Goal: Information Seeking & Learning: Understand process/instructions

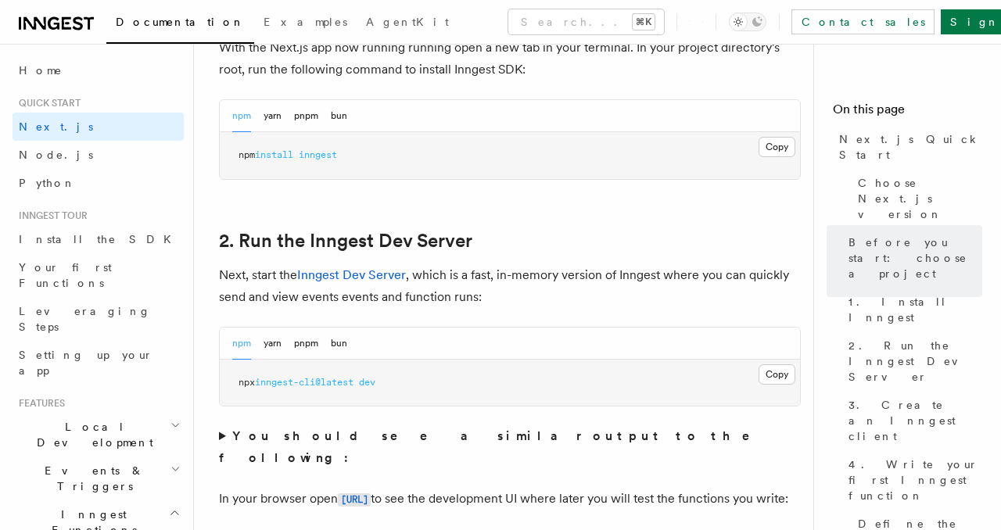
scroll to position [1059, 0]
click at [781, 138] on button "Copy Copied" at bounding box center [777, 148] width 37 height 20
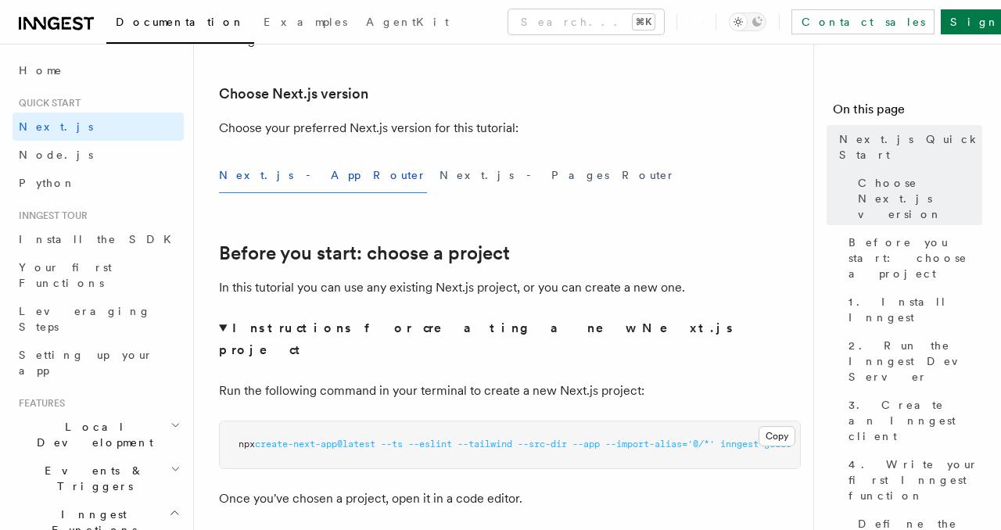
scroll to position [390, 0]
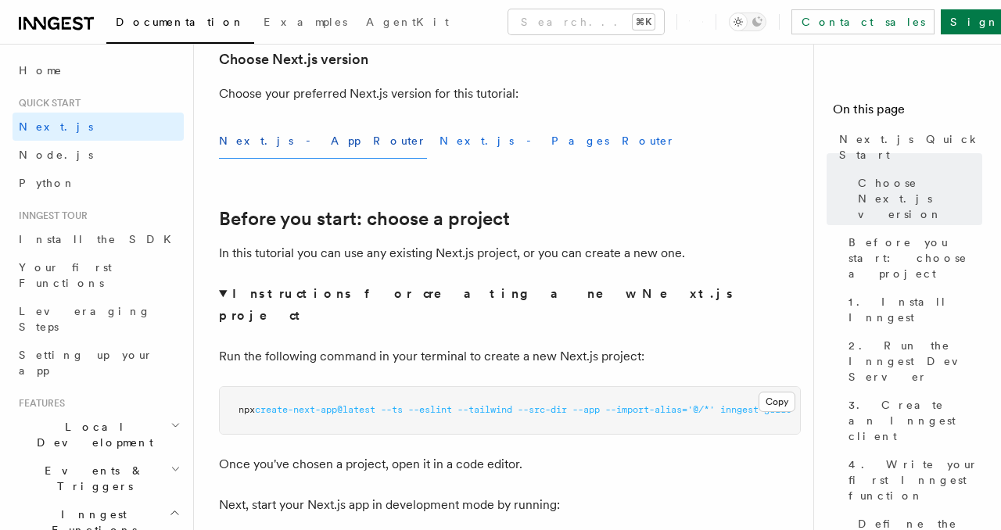
click at [440, 141] on button "Next.js - Pages Router" at bounding box center [558, 141] width 236 height 35
click at [285, 136] on button "Next.js - App Router" at bounding box center [323, 141] width 208 height 35
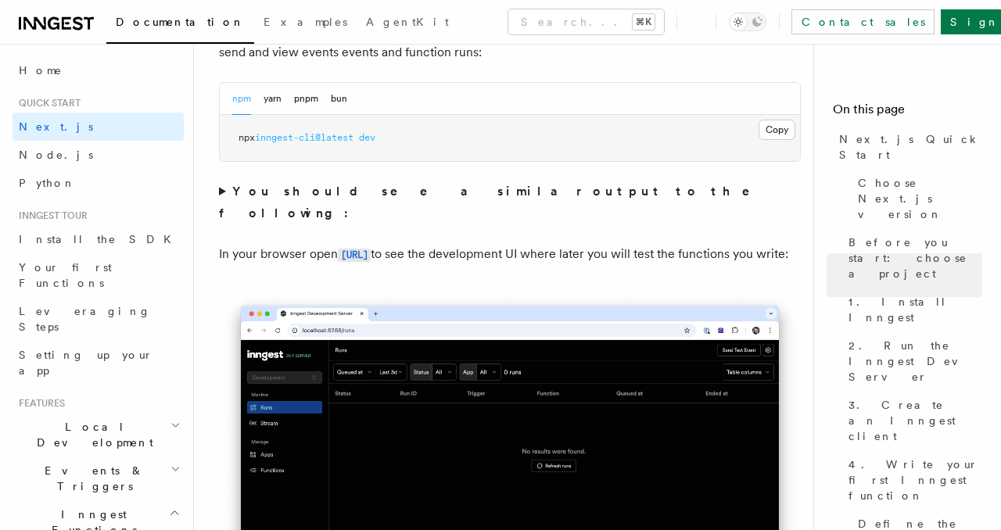
scroll to position [1307, 0]
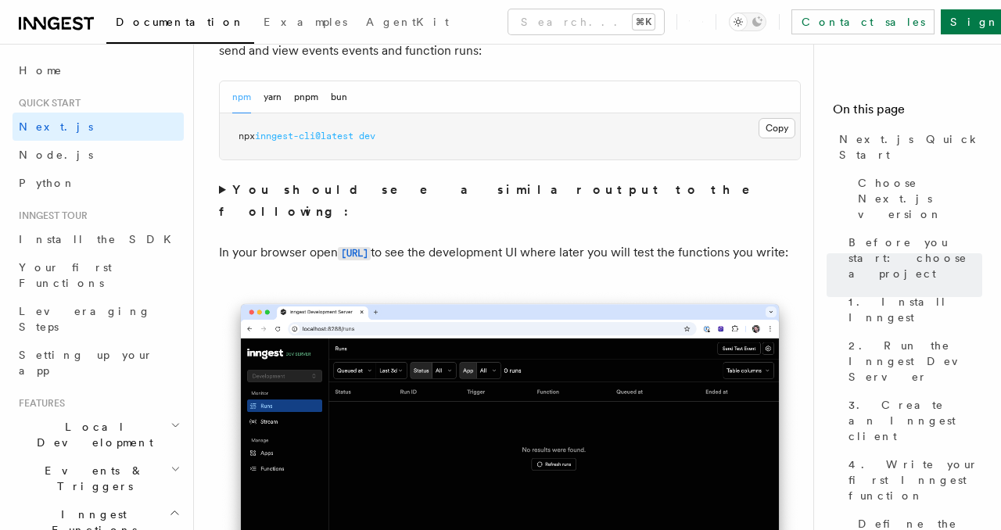
click at [221, 179] on summary "You should see a similar output to the following:" at bounding box center [510, 201] width 582 height 44
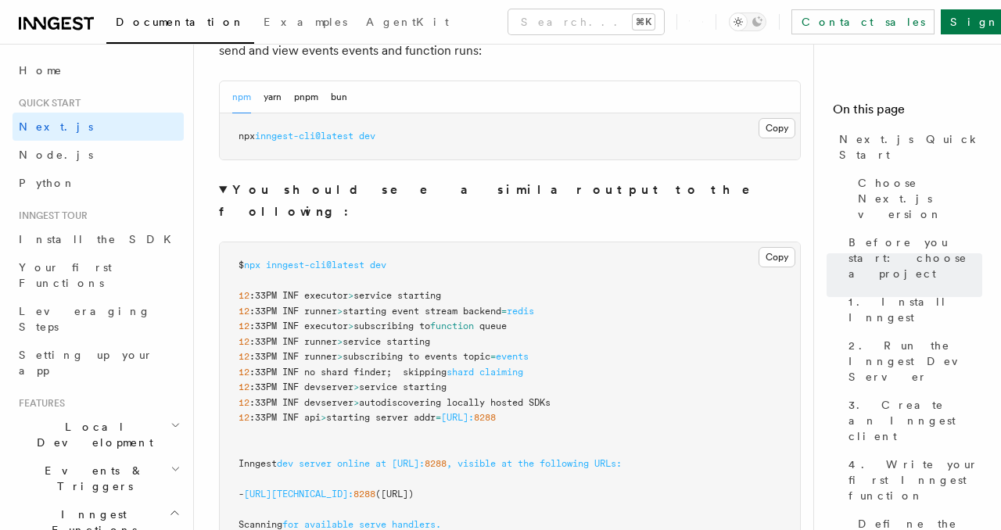
click at [221, 179] on summary "You should see a similar output to the following:" at bounding box center [510, 201] width 582 height 44
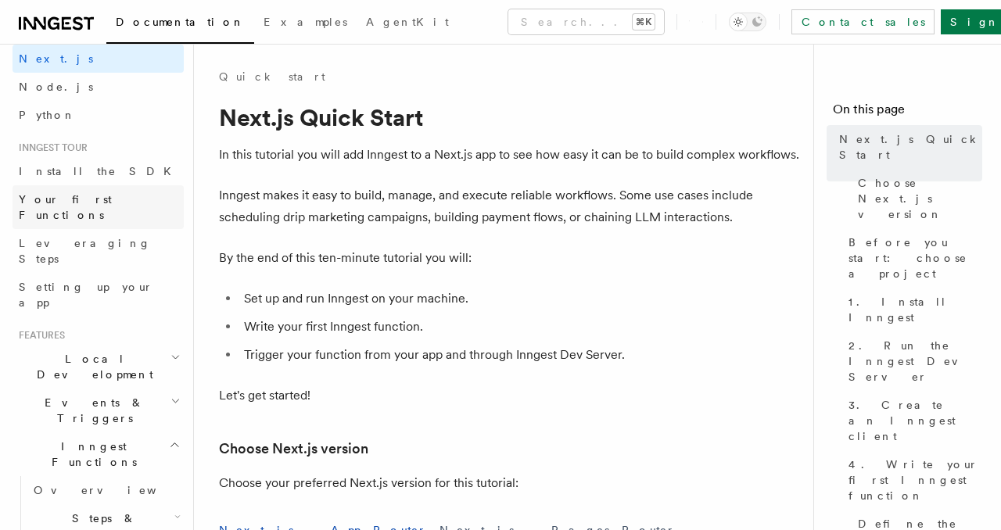
scroll to position [74, 0]
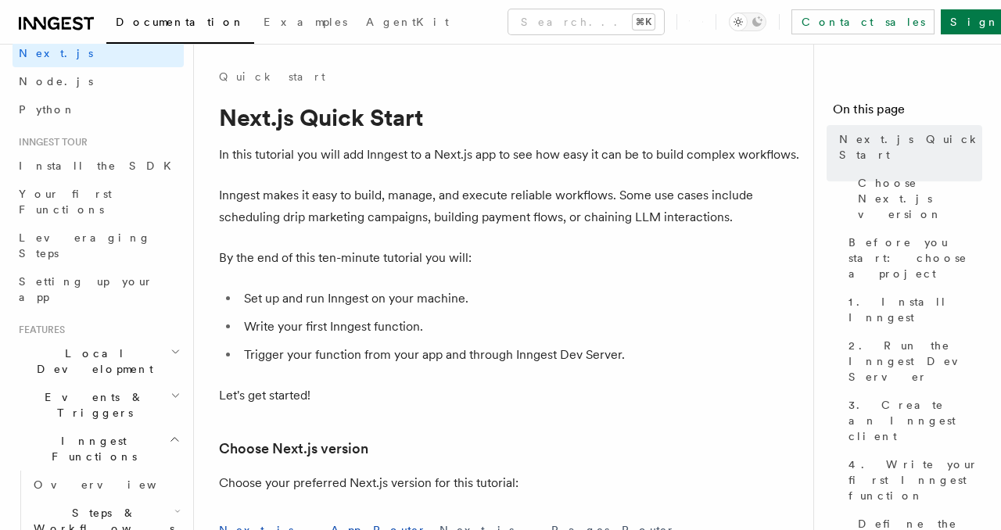
click at [129, 427] on h2 "Inngest Functions" at bounding box center [98, 449] width 171 height 44
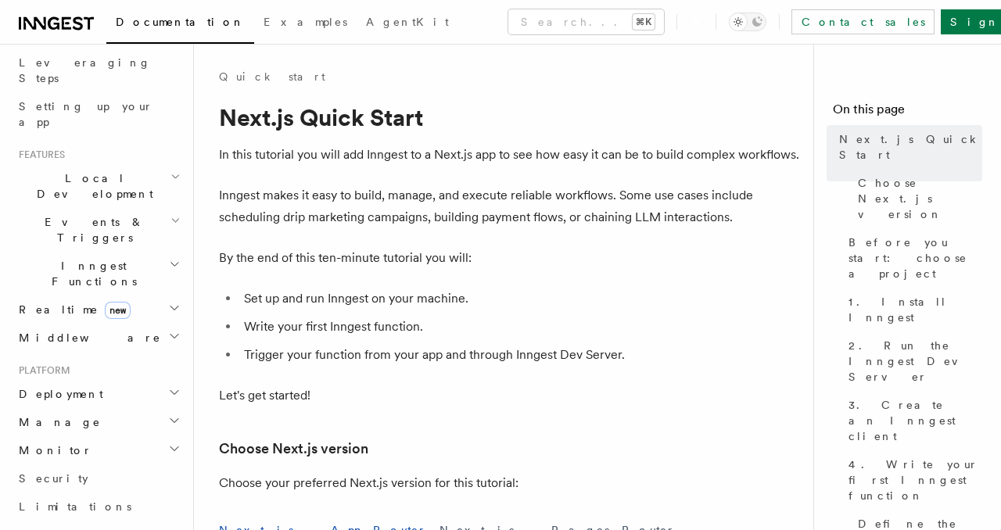
scroll to position [257, 0]
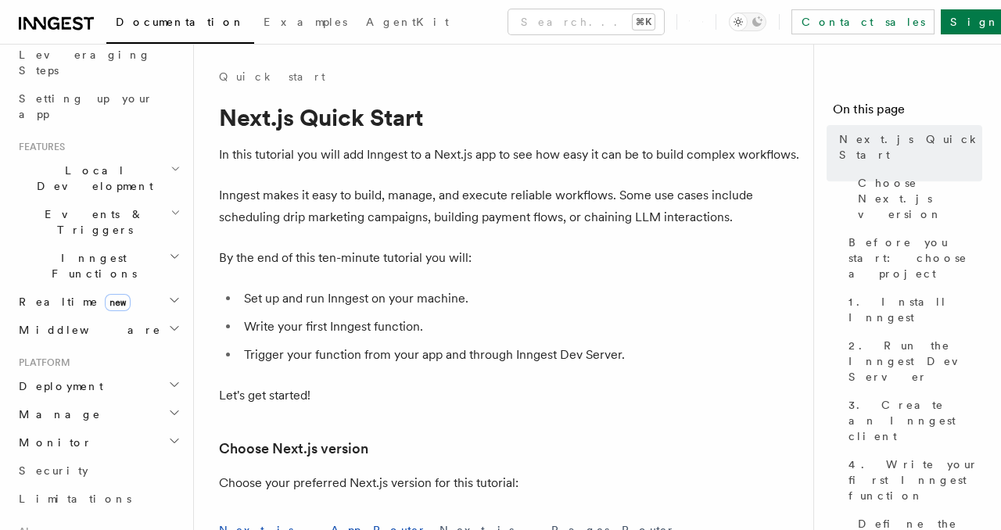
click at [76, 379] on span "Deployment" at bounding box center [58, 387] width 91 height 16
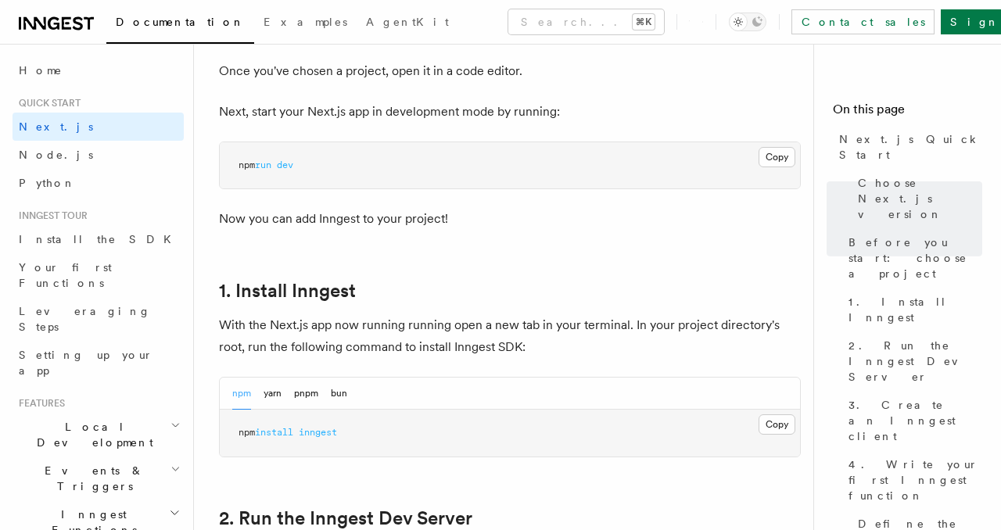
scroll to position [867, 0]
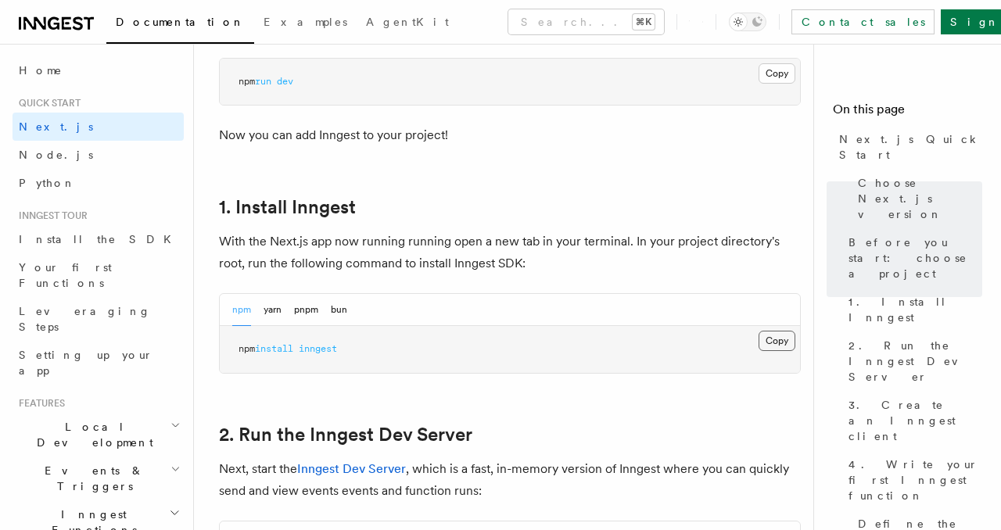
click at [788, 331] on button "Copy Copied" at bounding box center [777, 341] width 37 height 20
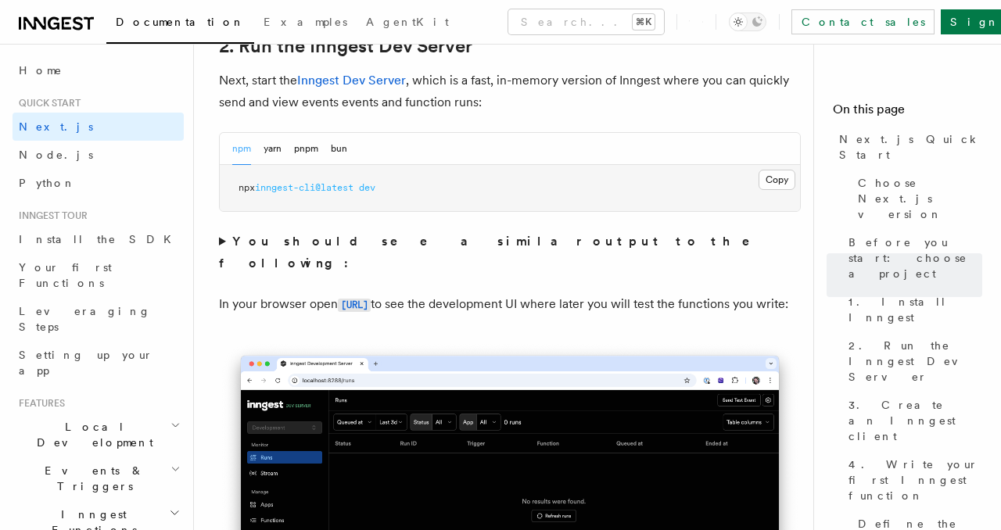
scroll to position [1249, 0]
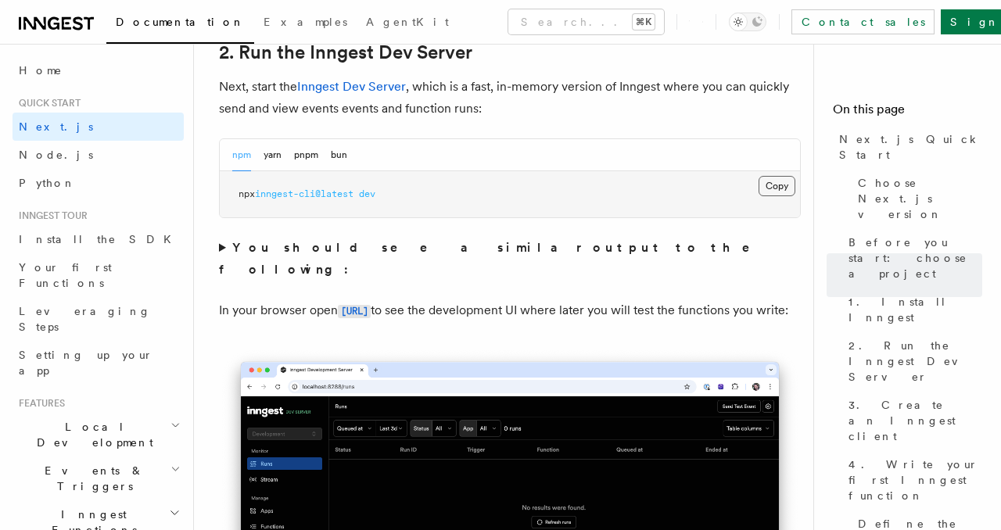
click at [774, 176] on button "Copy Copied" at bounding box center [777, 186] width 37 height 20
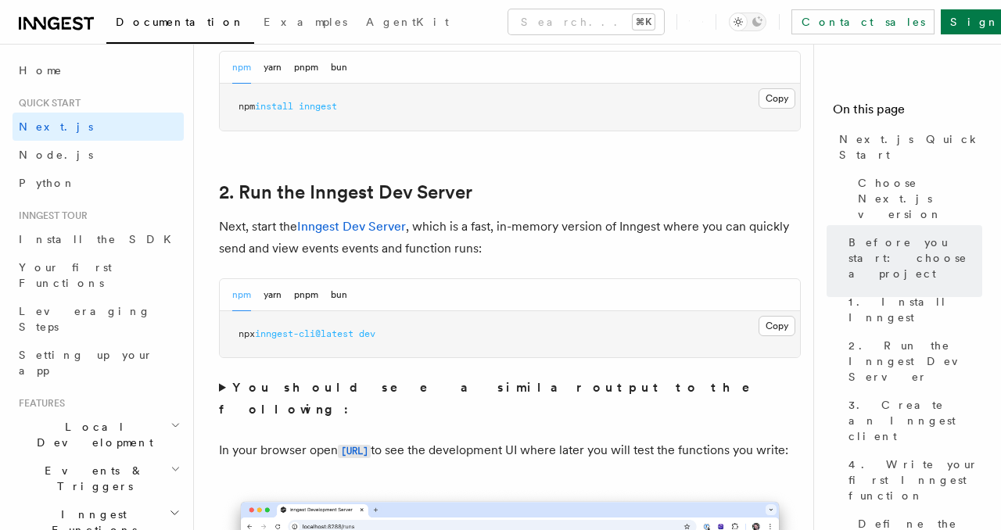
scroll to position [1201, 0]
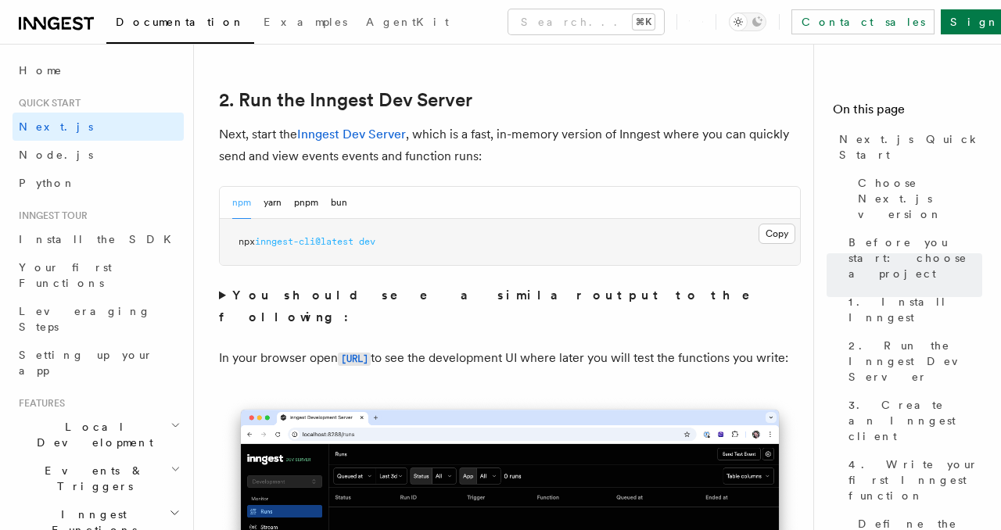
click at [386, 187] on div "npm yarn pnpm bun" at bounding box center [510, 203] width 580 height 32
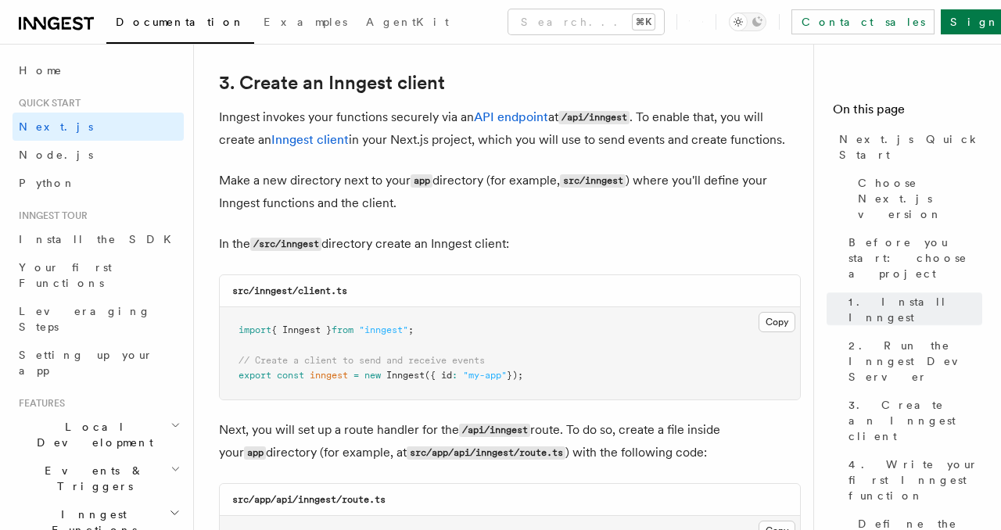
scroll to position [1942, 0]
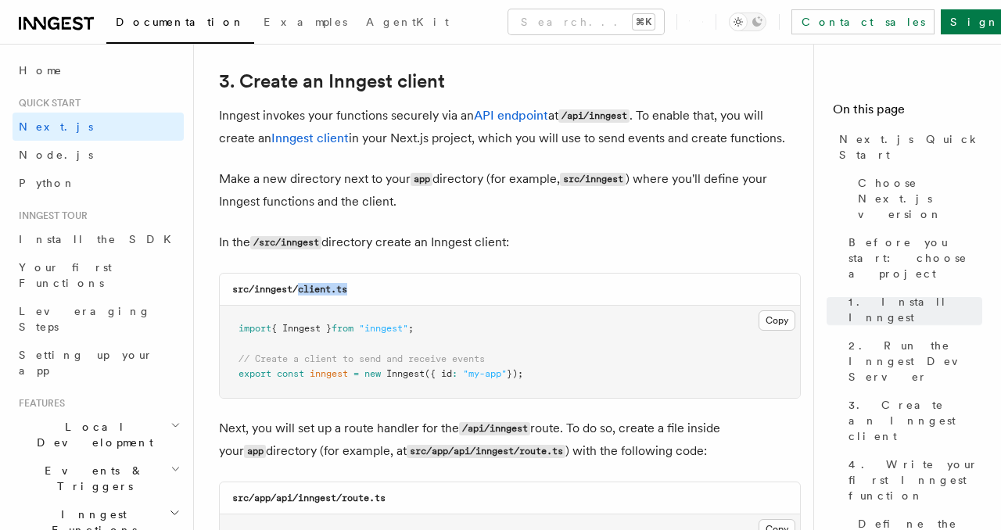
drag, startPoint x: 354, startPoint y: 266, endPoint x: 298, endPoint y: 265, distance: 55.5
click at [298, 274] on div "src/inngest/client.ts" at bounding box center [510, 290] width 580 height 32
copy code "client.ts"
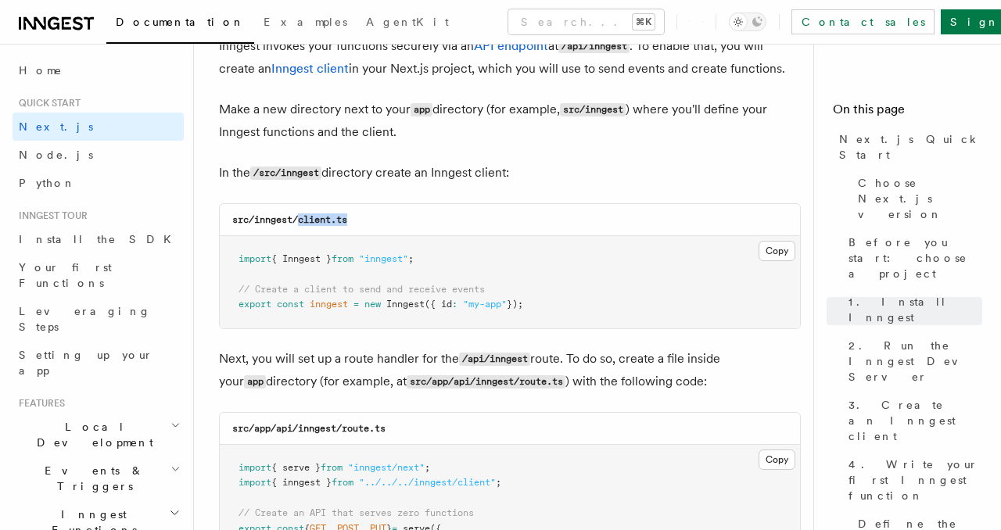
scroll to position [2027, 0]
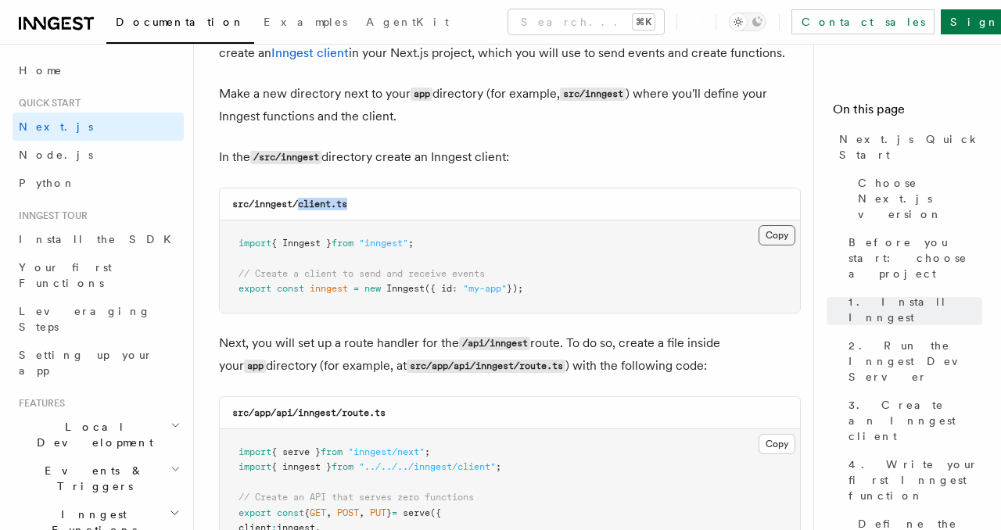
click at [772, 225] on button "Copy Copied" at bounding box center [777, 235] width 37 height 20
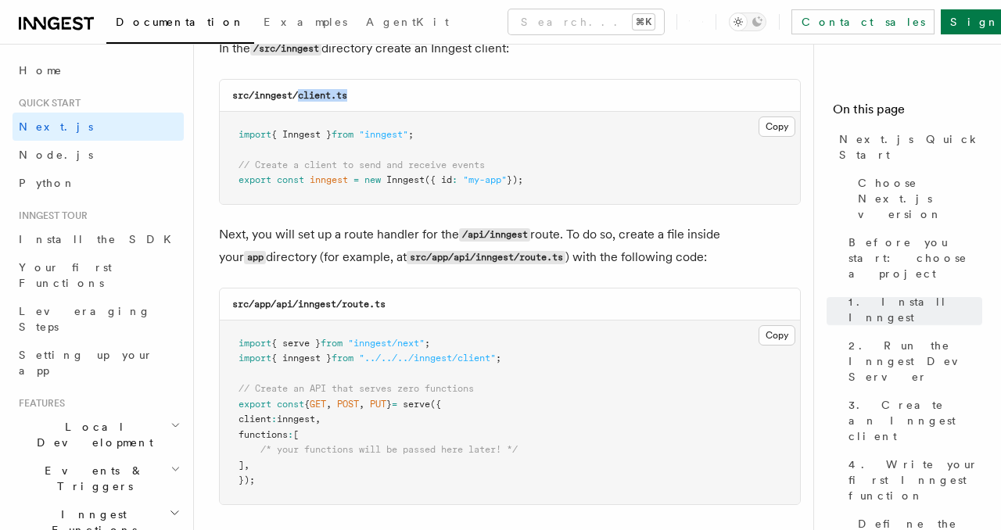
scroll to position [2135, 0]
drag, startPoint x: 394, startPoint y: 282, endPoint x: 275, endPoint y: 285, distance: 118.9
click at [275, 289] on div "src/app/api/inngest/route.ts" at bounding box center [510, 305] width 580 height 32
copy code "api/inngest/route.ts"
click at [393, 289] on div "src/app/api/inngest/route.ts" at bounding box center [510, 305] width 580 height 32
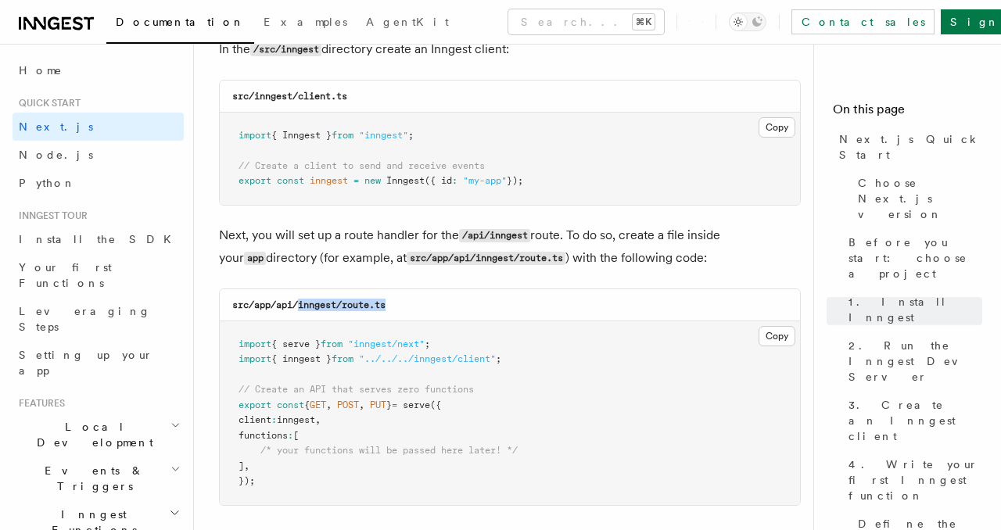
drag, startPoint x: 397, startPoint y: 282, endPoint x: 301, endPoint y: 282, distance: 96.2
click at [301, 289] on div "src/app/api/inngest/route.ts" at bounding box center [510, 305] width 580 height 32
copy code "inngest/route.ts"
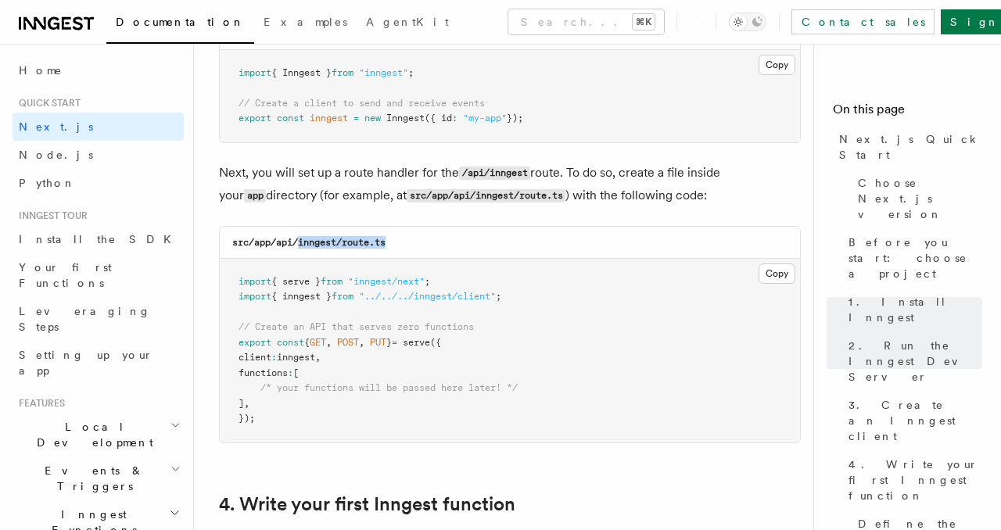
scroll to position [2200, 0]
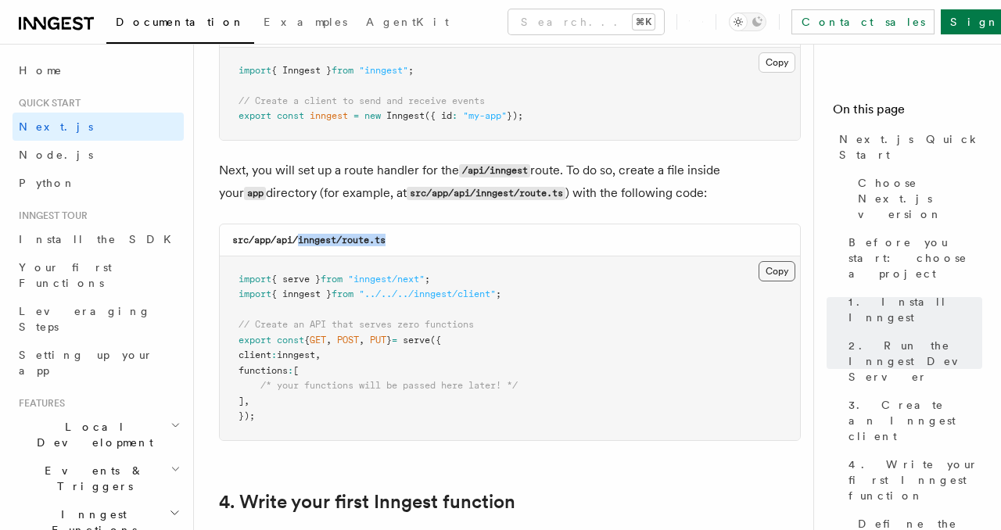
click at [783, 261] on button "Copy Copied" at bounding box center [777, 271] width 37 height 20
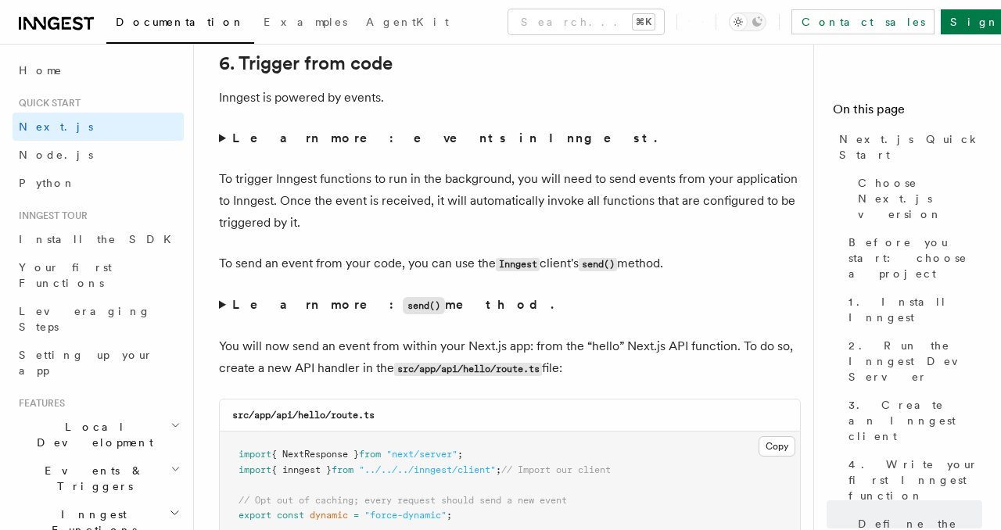
scroll to position [7743, 0]
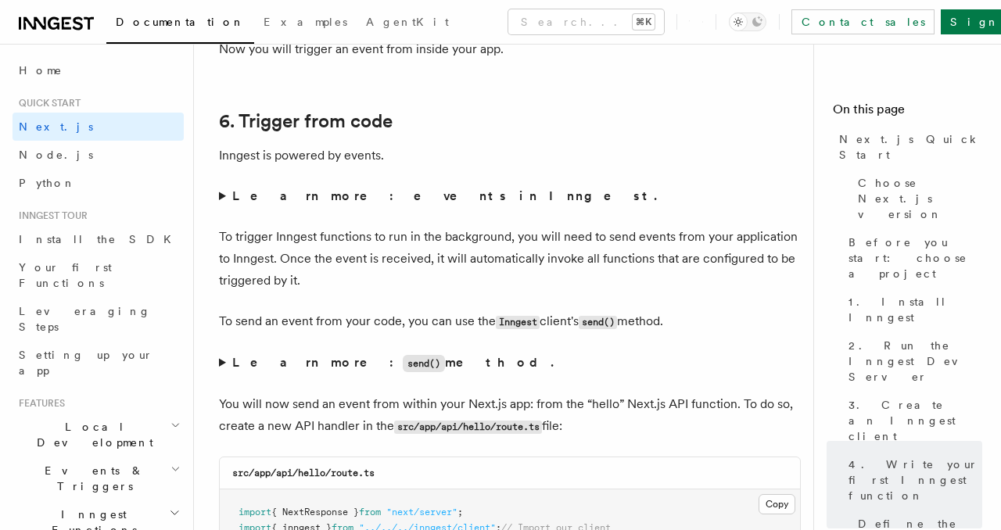
click at [222, 185] on summary "Learn more: events in Inngest." at bounding box center [510, 196] width 582 height 22
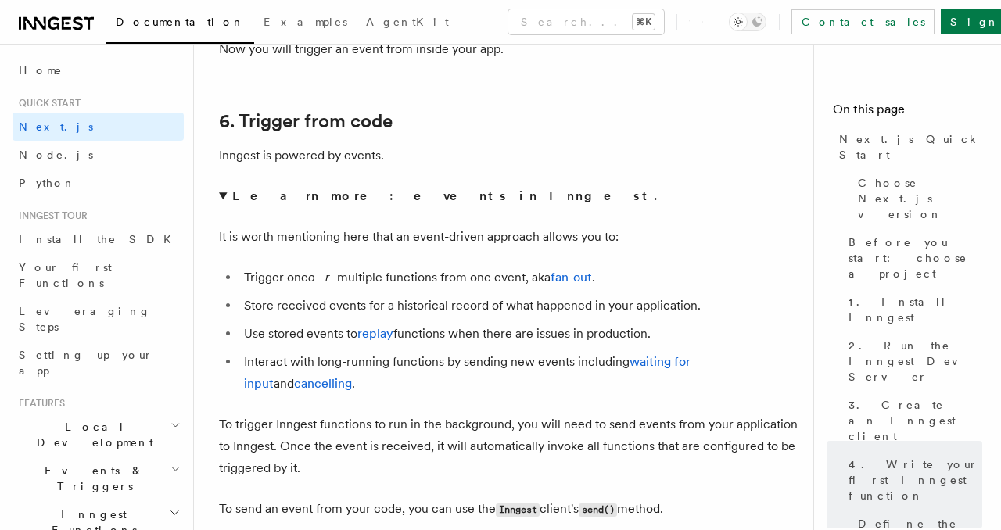
click at [222, 185] on summary "Learn more: events in Inngest." at bounding box center [510, 196] width 582 height 22
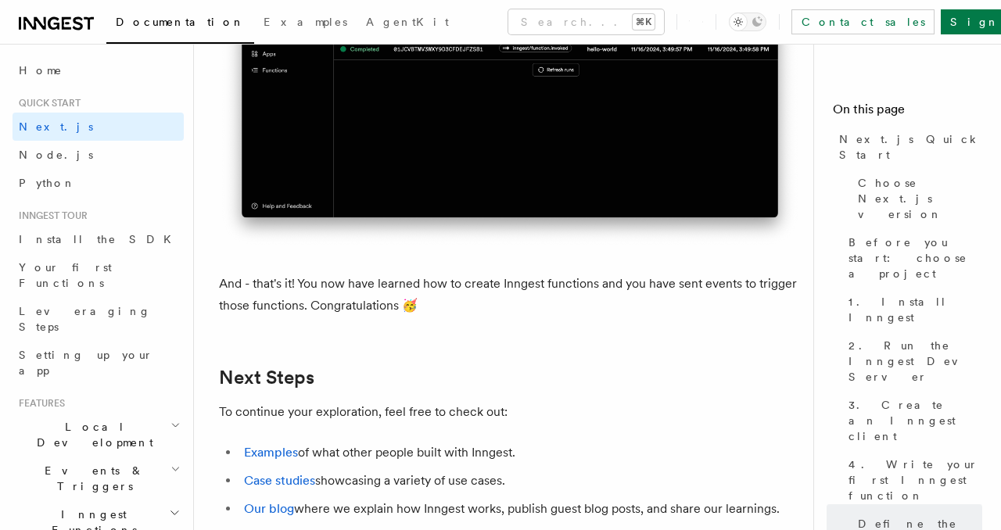
scroll to position [9216, 0]
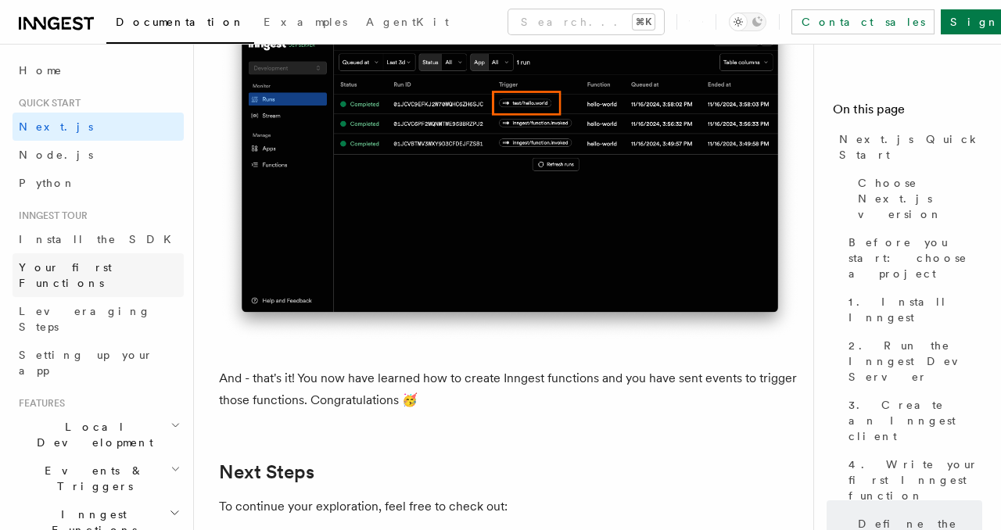
click at [81, 261] on span "Your first Functions" at bounding box center [65, 275] width 93 height 28
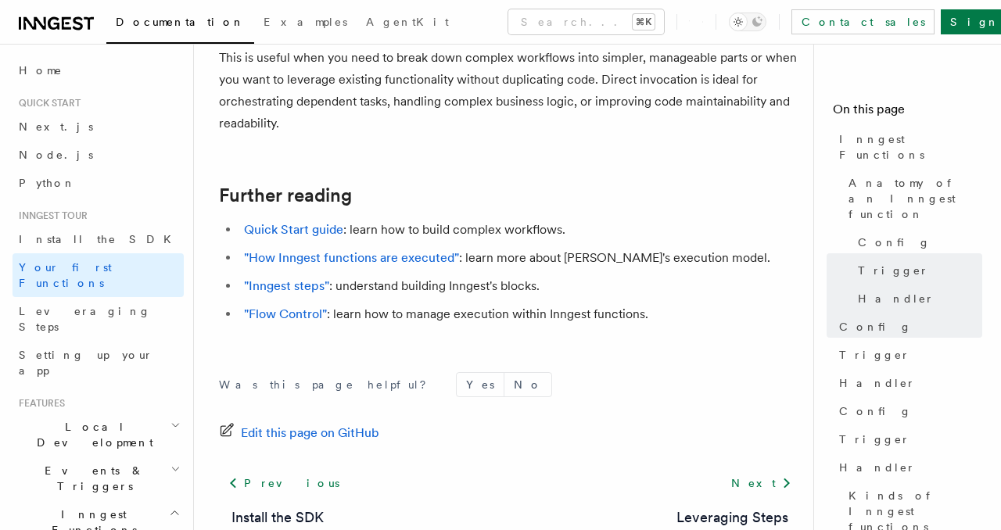
scroll to position [3365, 0]
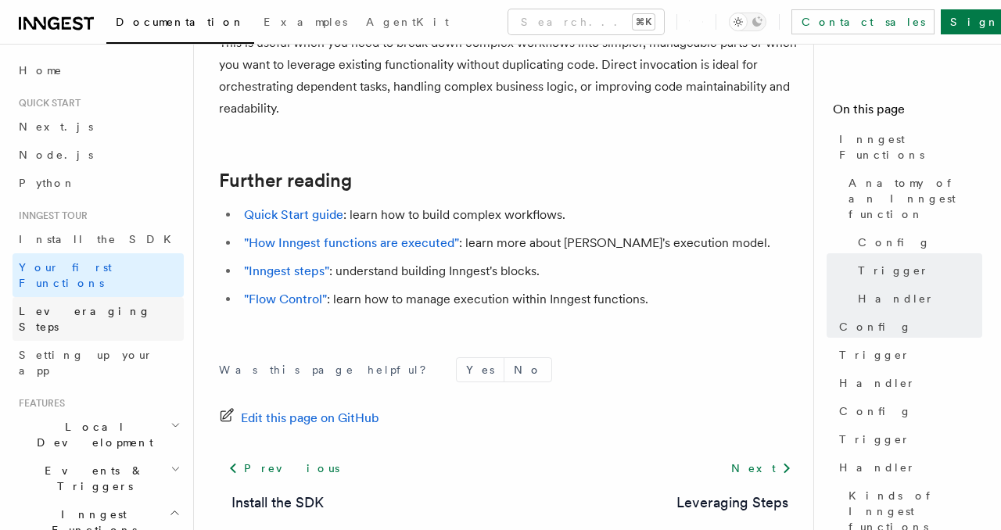
click at [94, 305] on span "Leveraging Steps" at bounding box center [85, 319] width 132 height 28
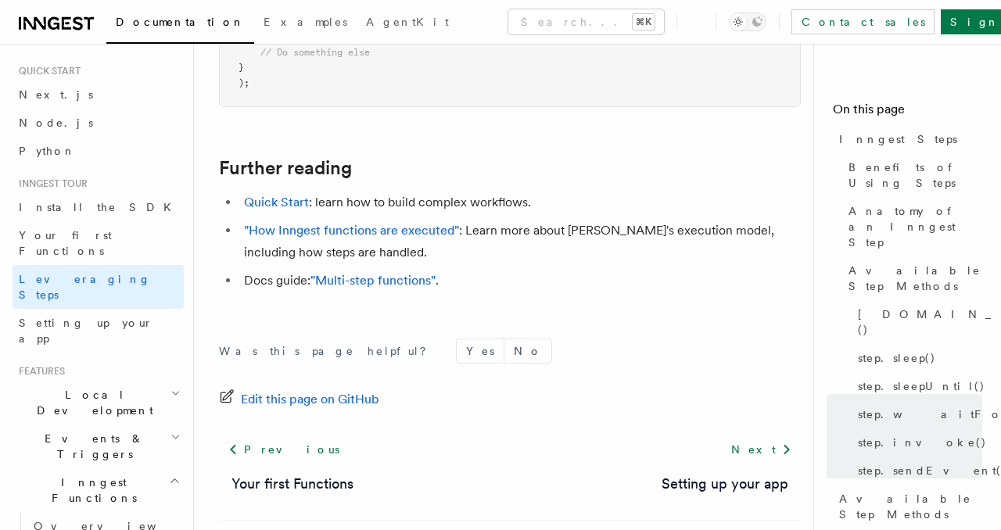
scroll to position [39, 0]
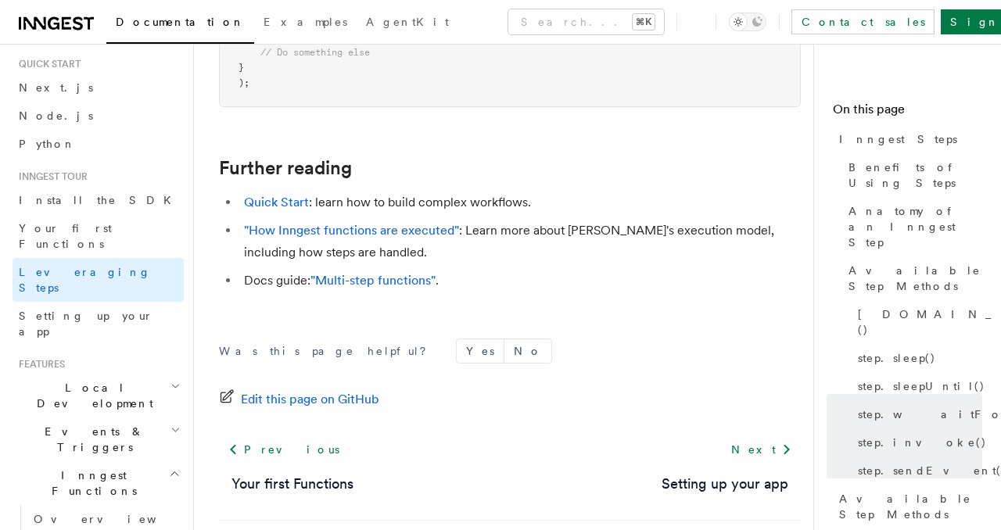
click at [114, 418] on h2 "Events & Triggers" at bounding box center [98, 440] width 171 height 44
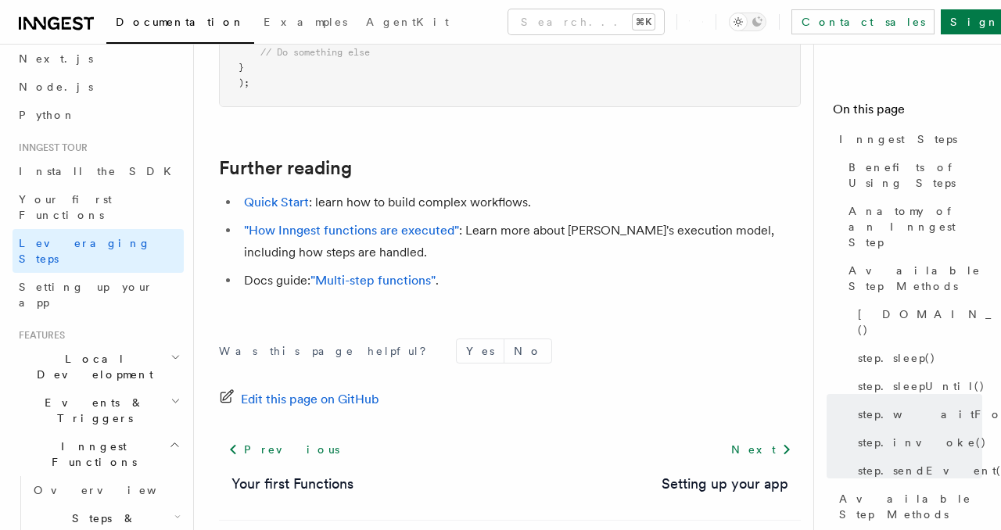
click at [97, 395] on span "Events & Triggers" at bounding box center [92, 410] width 158 height 31
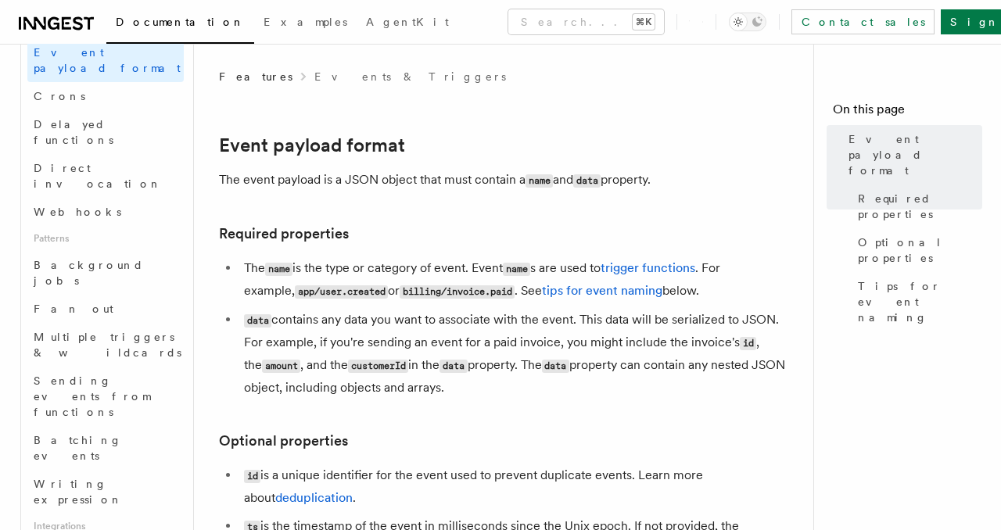
scroll to position [551, 0]
